Goal: Ask a question: Ask a question

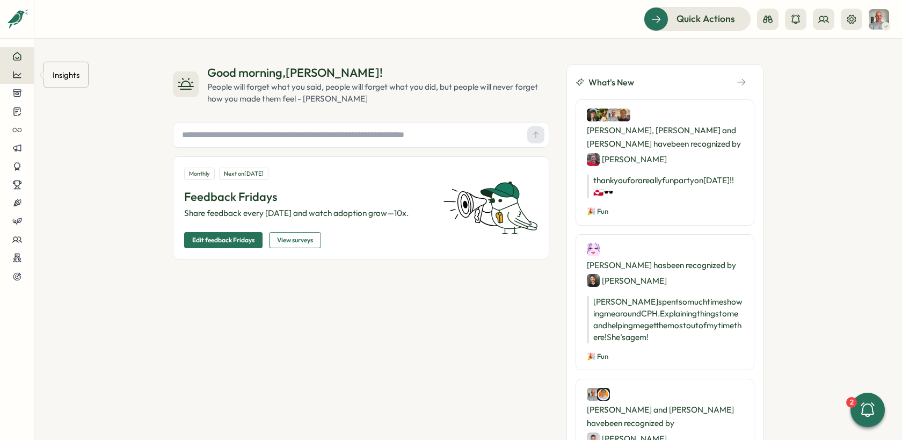
click at [17, 74] on icon at bounding box center [17, 75] width 10 height 10
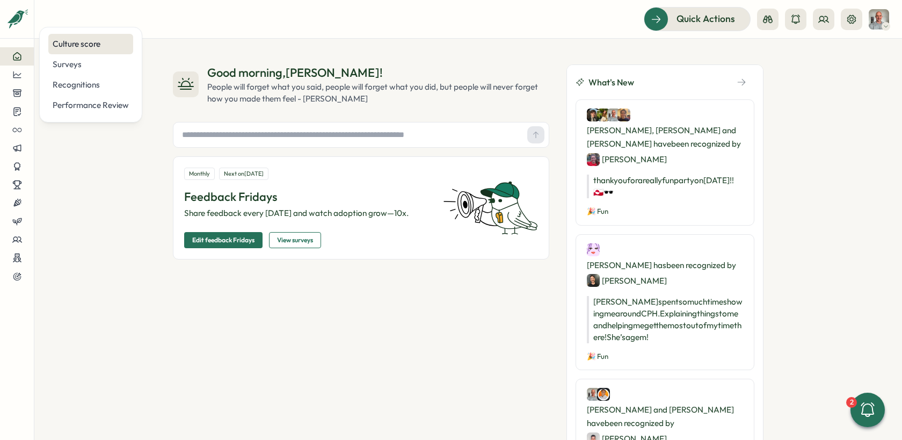
click at [76, 47] on div "Culture score" at bounding box center [91, 44] width 76 height 12
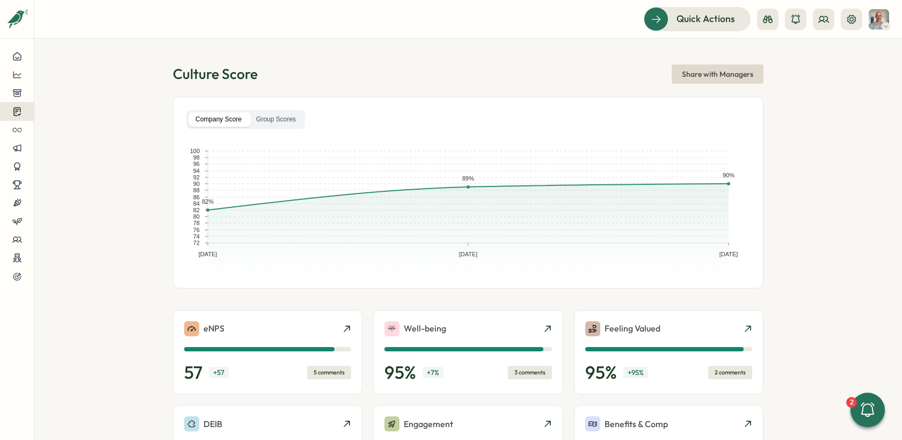
click at [21, 111] on icon at bounding box center [17, 111] width 10 height 10
click at [71, 92] on div "Insights" at bounding box center [93, 91] width 80 height 12
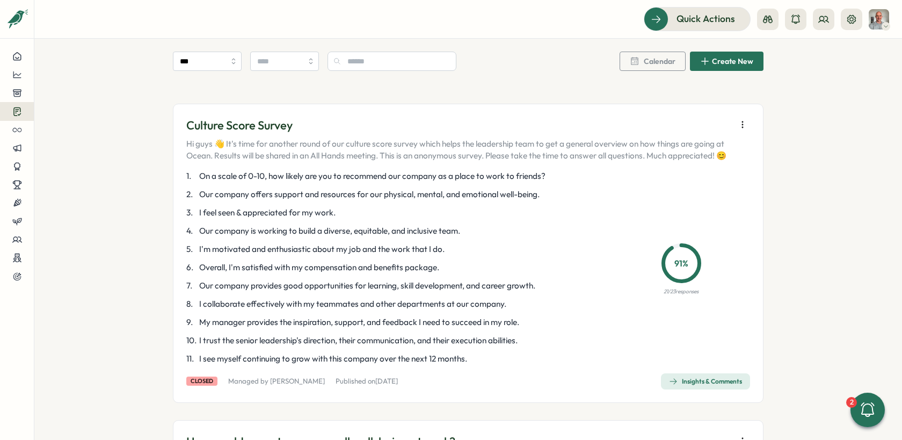
scroll to position [278, 0]
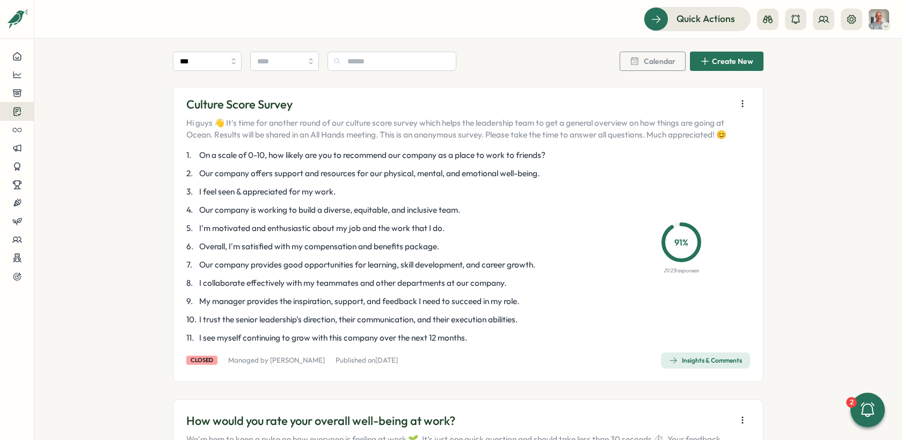
click at [737, 104] on icon "button" at bounding box center [742, 103] width 11 height 11
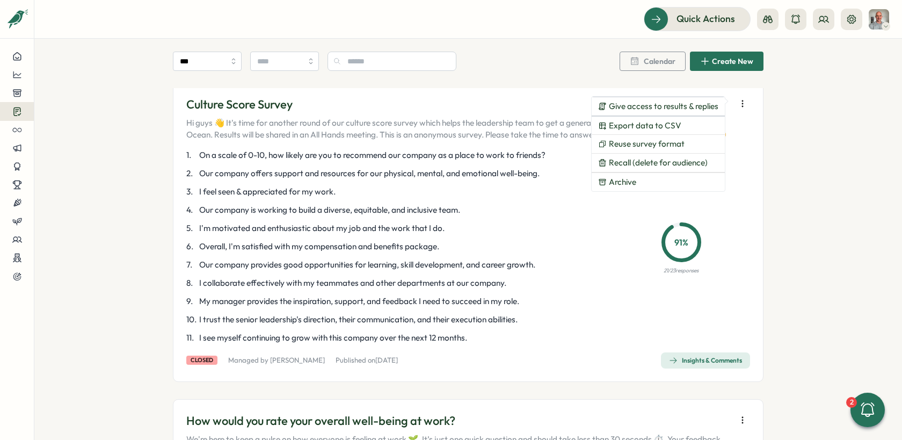
click at [451, 224] on p "5 . I'm motivated and enthusiastic about my job and the work that I do." at bounding box center [392, 228] width 413 height 12
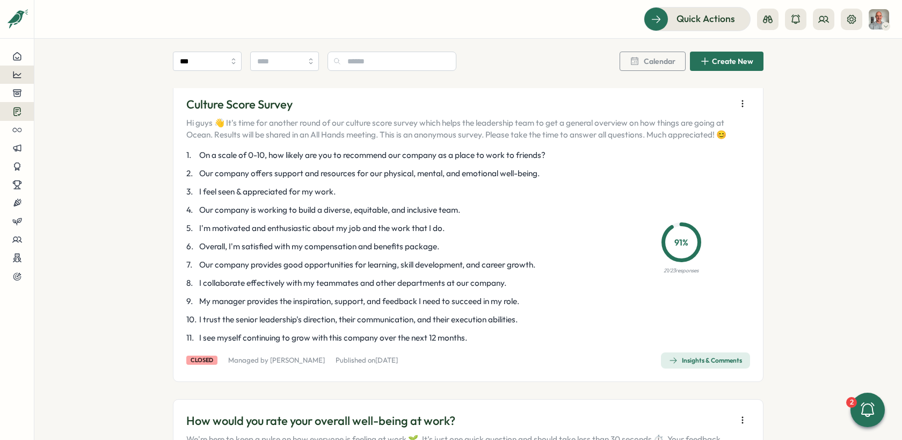
click at [16, 77] on icon at bounding box center [17, 75] width 10 height 10
click at [77, 48] on div "Culture score" at bounding box center [91, 44] width 76 height 12
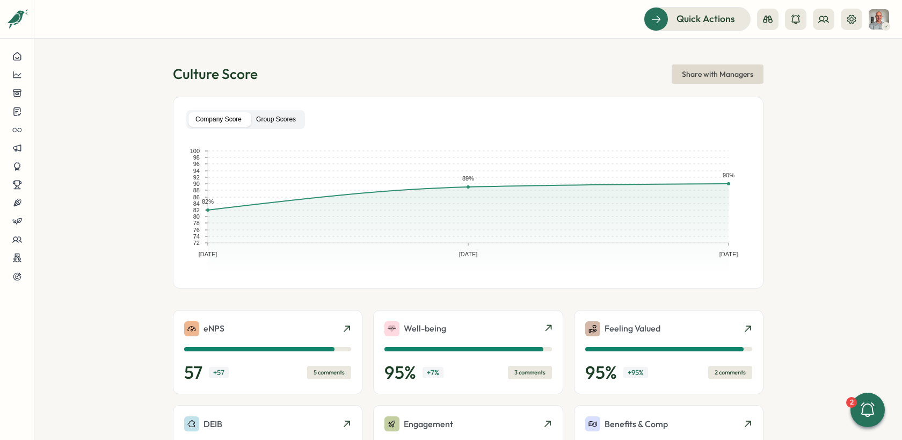
click at [276, 117] on label "Group Scores" at bounding box center [276, 119] width 54 height 14
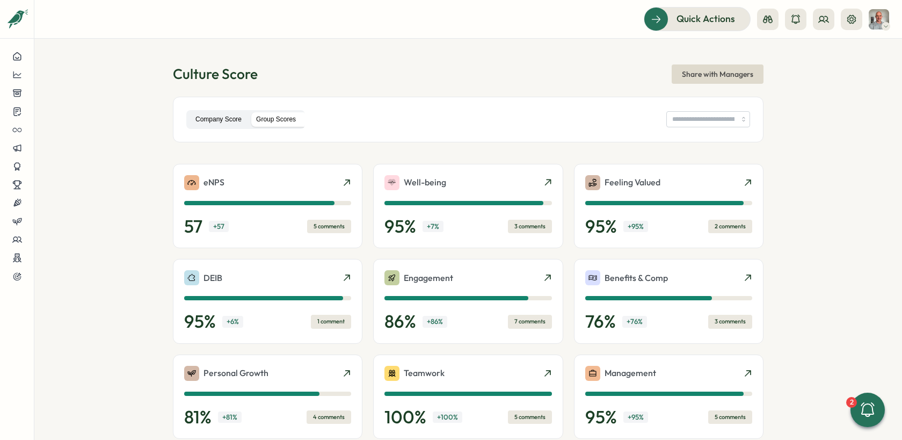
type input "**********"
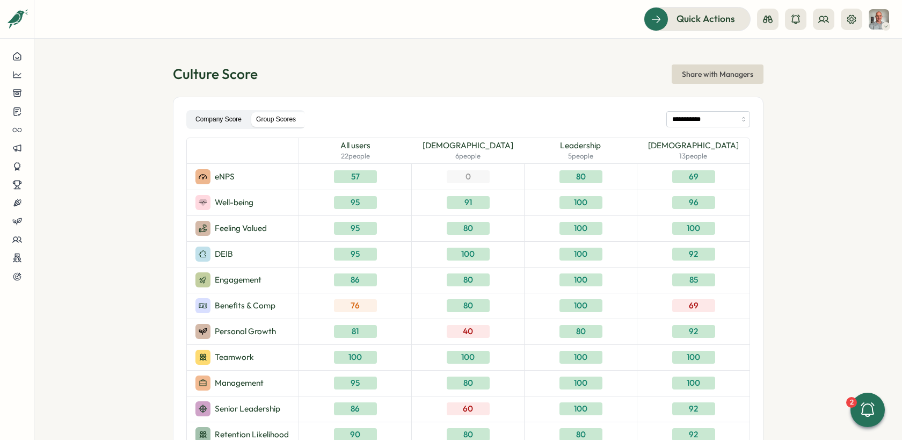
click at [222, 120] on label "Company Score" at bounding box center [218, 119] width 60 height 14
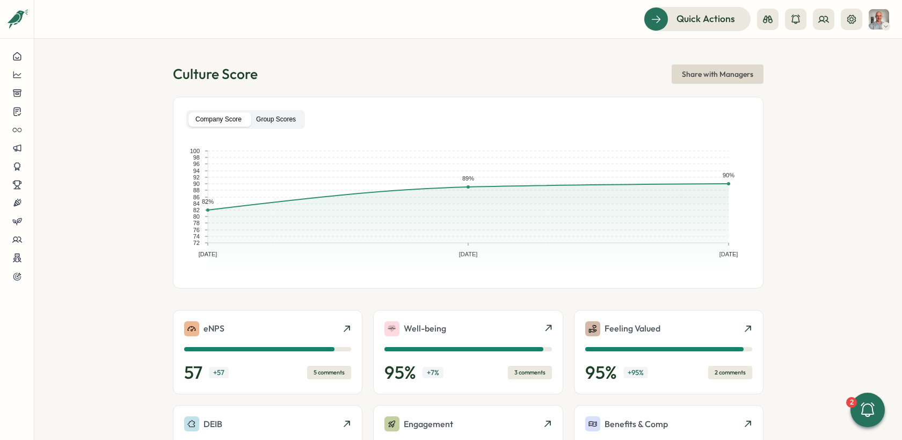
click at [270, 118] on label "Group Scores" at bounding box center [276, 119] width 54 height 14
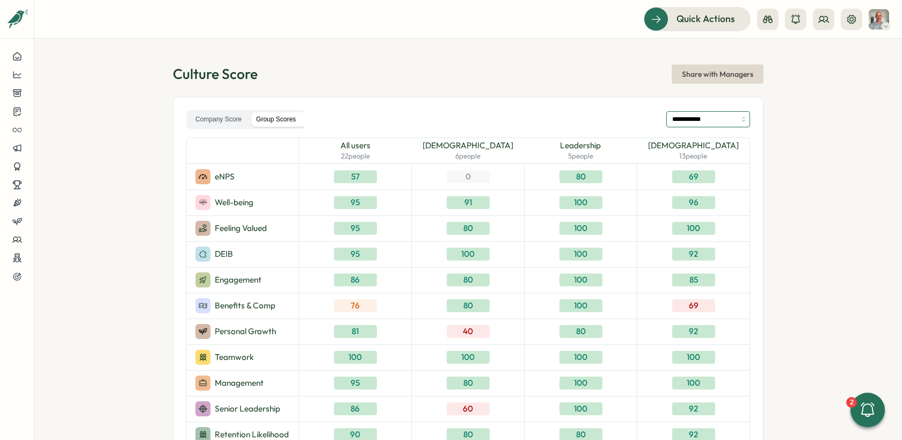
click at [681, 115] on input "**********" at bounding box center [708, 119] width 84 height 16
click at [210, 117] on label "Company Score" at bounding box center [218, 119] width 60 height 14
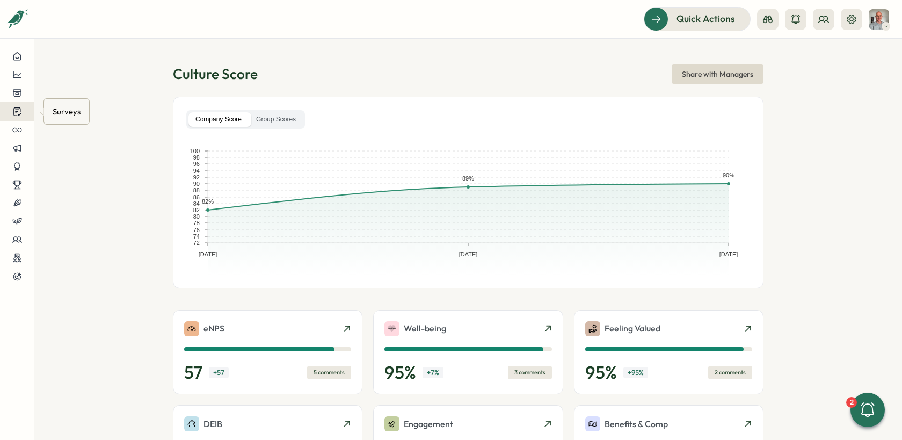
click at [20, 112] on icon at bounding box center [16, 112] width 7 height 8
click at [61, 90] on div "Suggestion Boxes" at bounding box center [83, 93] width 66 height 17
click at [23, 109] on div at bounding box center [17, 111] width 17 height 10
click at [79, 94] on div "Insights" at bounding box center [93, 91] width 80 height 12
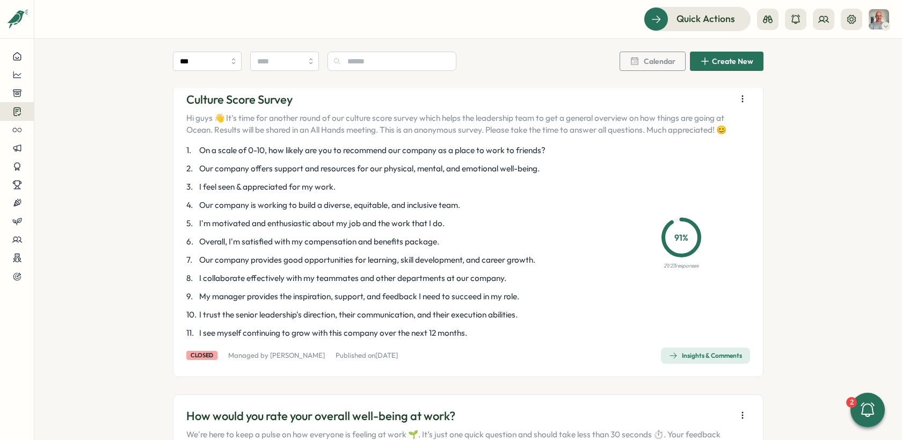
scroll to position [249, 0]
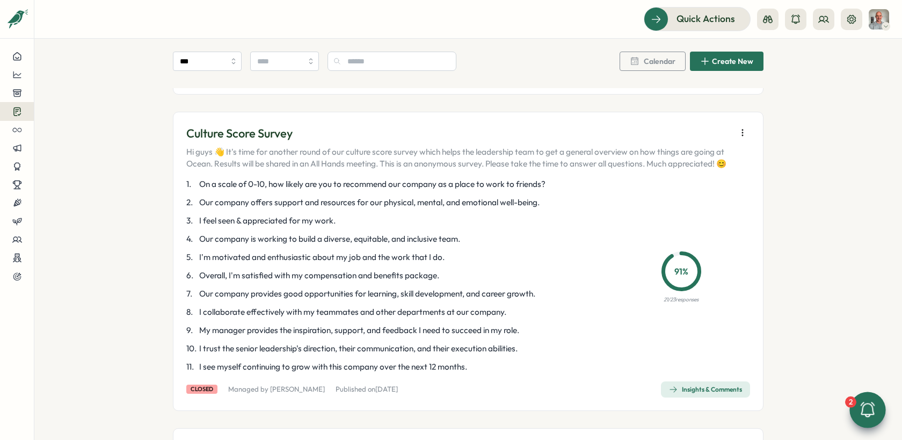
click at [871, 413] on icon at bounding box center [867, 409] width 18 height 18
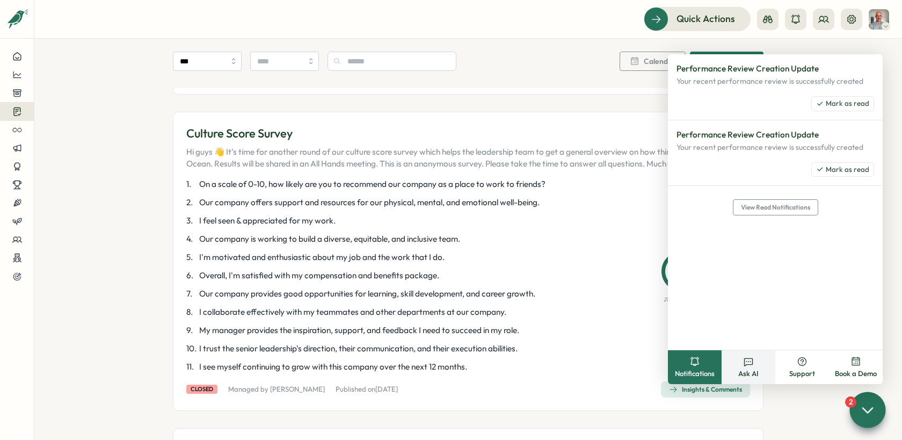
click at [748, 361] on circle at bounding box center [748, 361] width 1 height 1
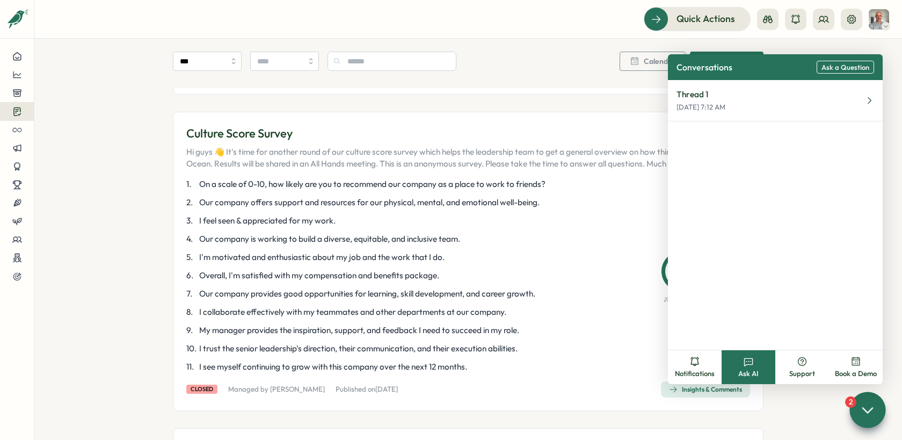
click at [831, 69] on span "Ask a Question" at bounding box center [845, 67] width 48 height 8
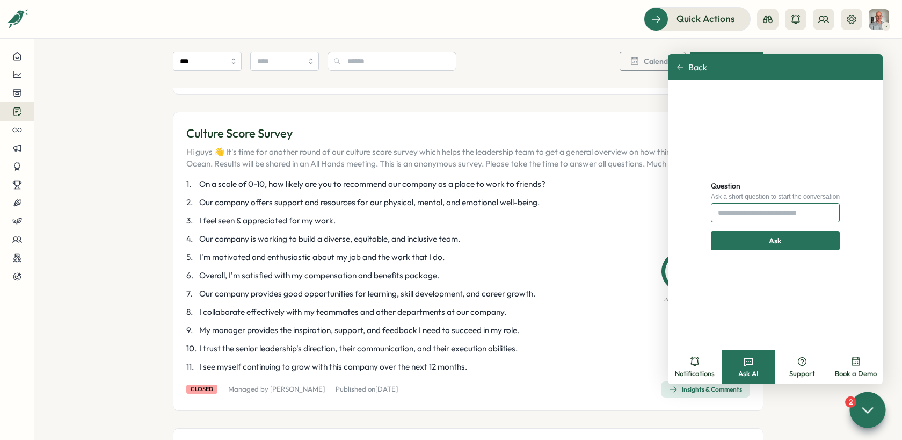
click at [746, 213] on input "Question" at bounding box center [775, 212] width 129 height 19
type input "*"
type input "**********"
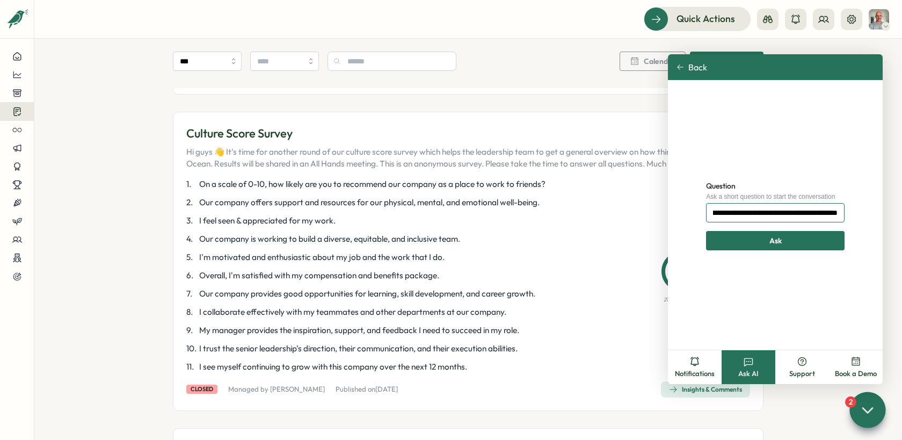
click button "Ask" at bounding box center [775, 240] width 139 height 19
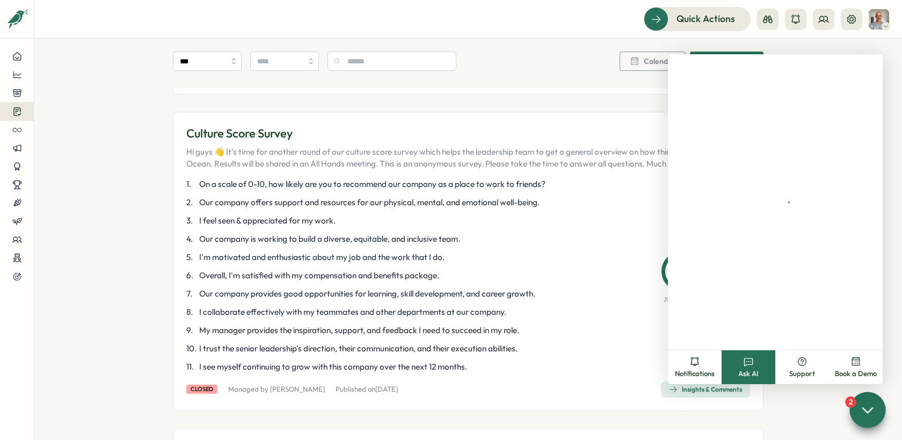
click at [336, 391] on p "Published [DATE][DATE]" at bounding box center [367, 389] width 62 height 10
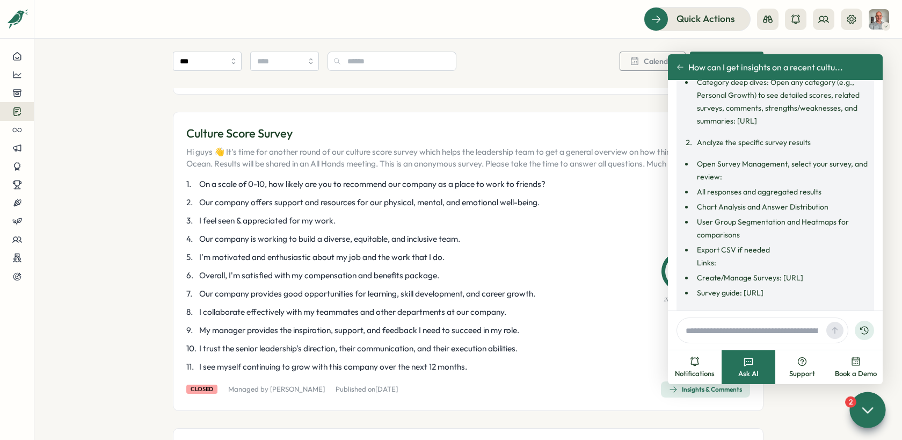
drag, startPoint x: 331, startPoint y: 389, endPoint x: 391, endPoint y: 388, distance: 60.1
click at [392, 388] on div "closed Managed by [PERSON_NAME] Published [DATE][DATE]" at bounding box center [292, 389] width 212 height 10
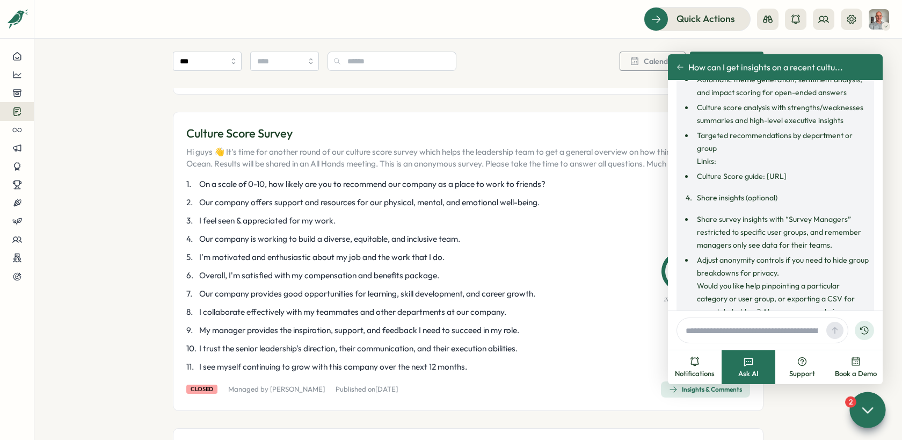
scroll to position [531, 0]
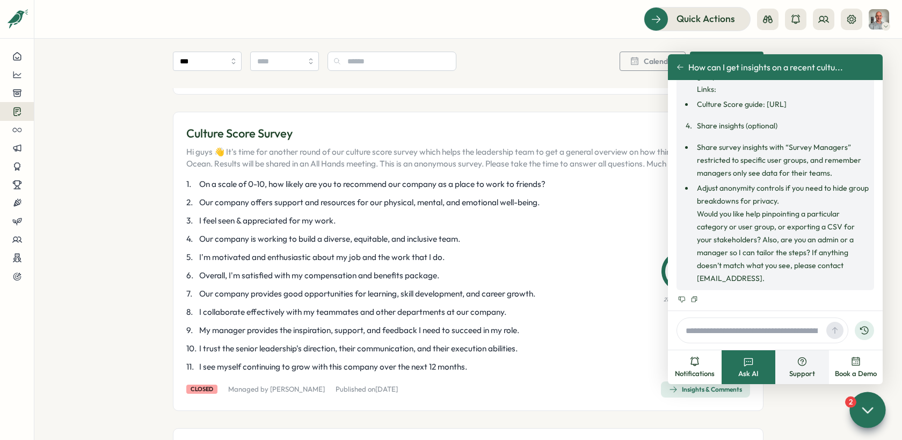
click at [799, 365] on circle at bounding box center [802, 361] width 8 height 8
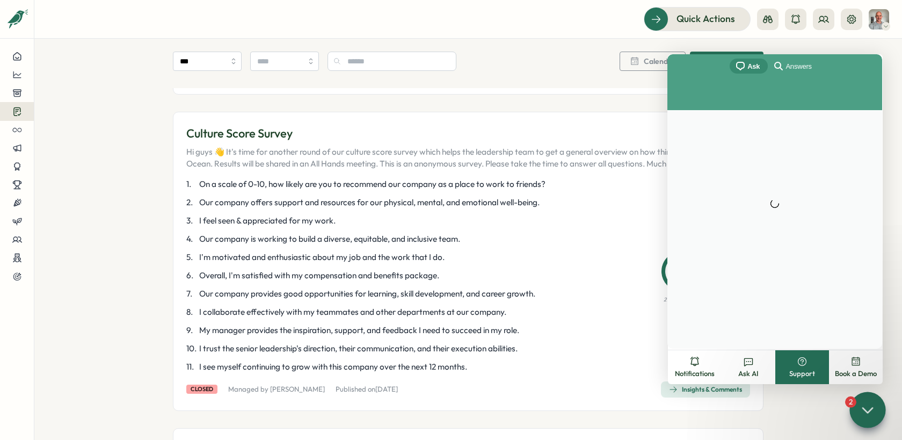
scroll to position [0, 0]
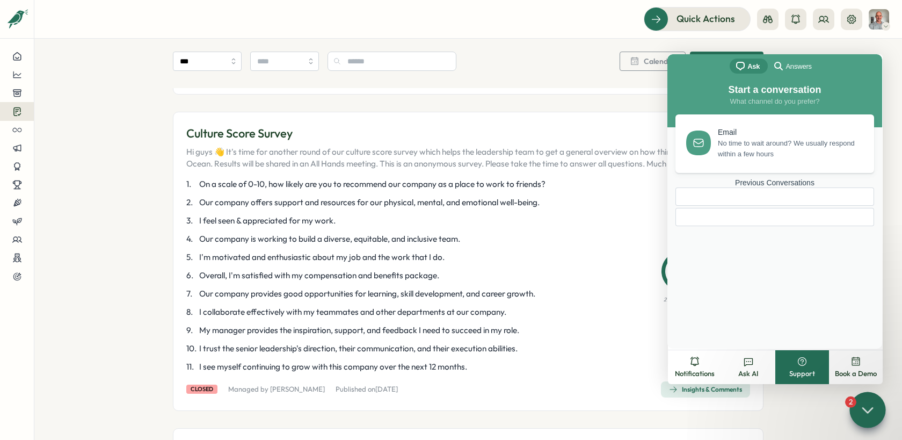
click at [730, 154] on span "No time to wait around? We usually respond within a few hours" at bounding box center [790, 148] width 144 height 21
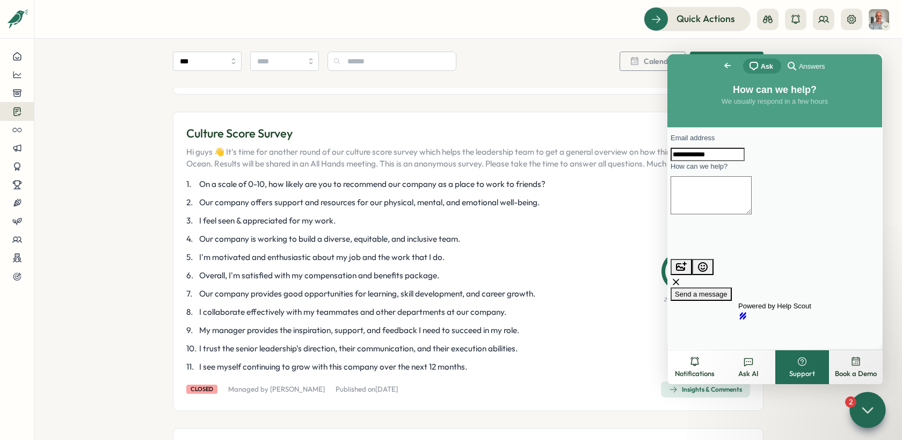
click at [713, 214] on textarea "How can we help?" at bounding box center [711, 195] width 81 height 38
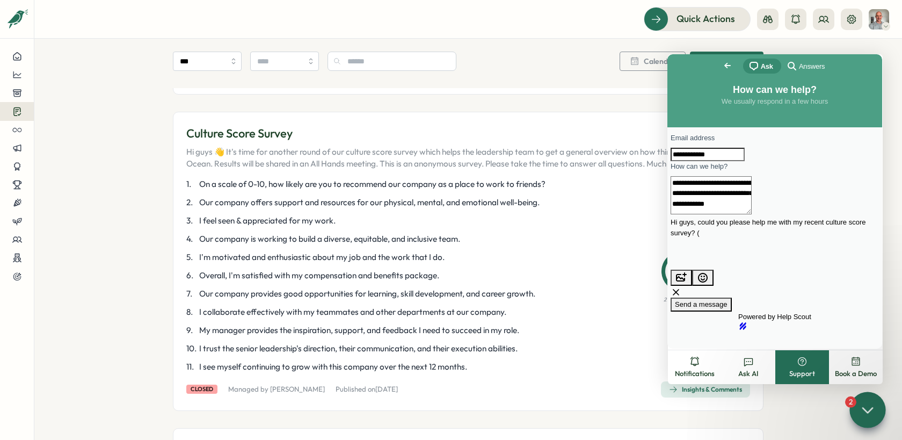
paste textarea "**********"
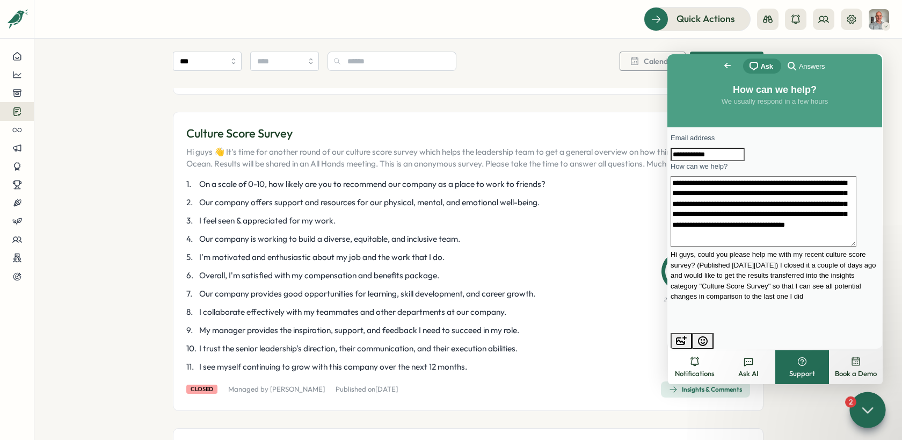
scroll to position [10, 0]
click at [783, 246] on textarea "**********" at bounding box center [764, 211] width 186 height 70
type textarea "**********"
click at [727, 374] on span "Send a message" at bounding box center [701, 378] width 53 height 8
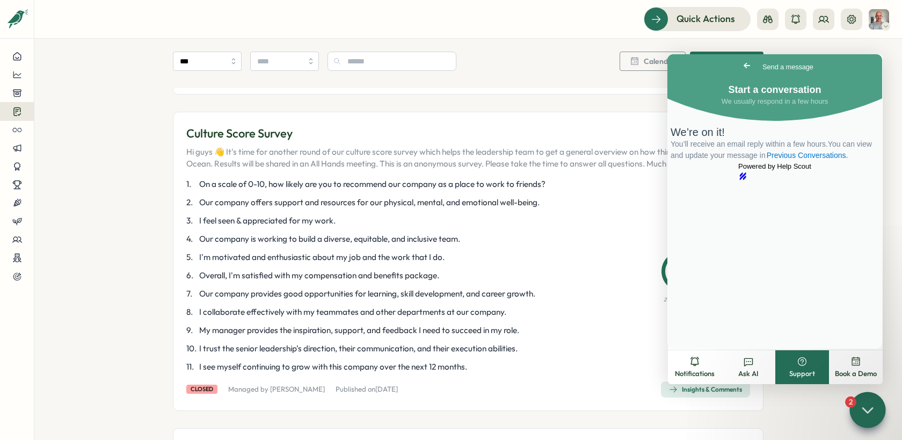
click at [870, 409] on icon at bounding box center [868, 409] width 10 height 5
